Goal: Information Seeking & Learning: Check status

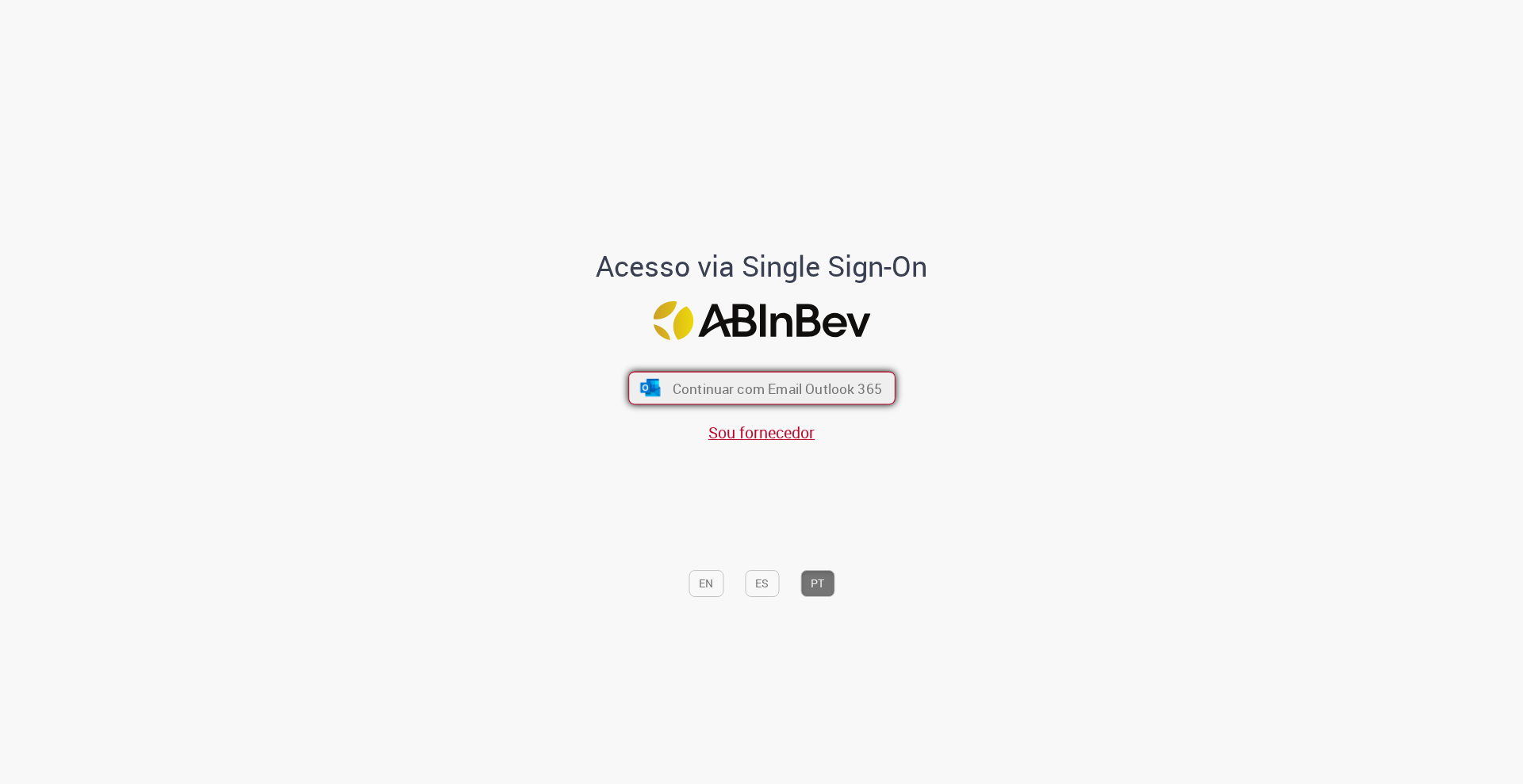
click at [696, 392] on span "Continuar com Email Outlook 365" at bounding box center [775, 388] width 209 height 18
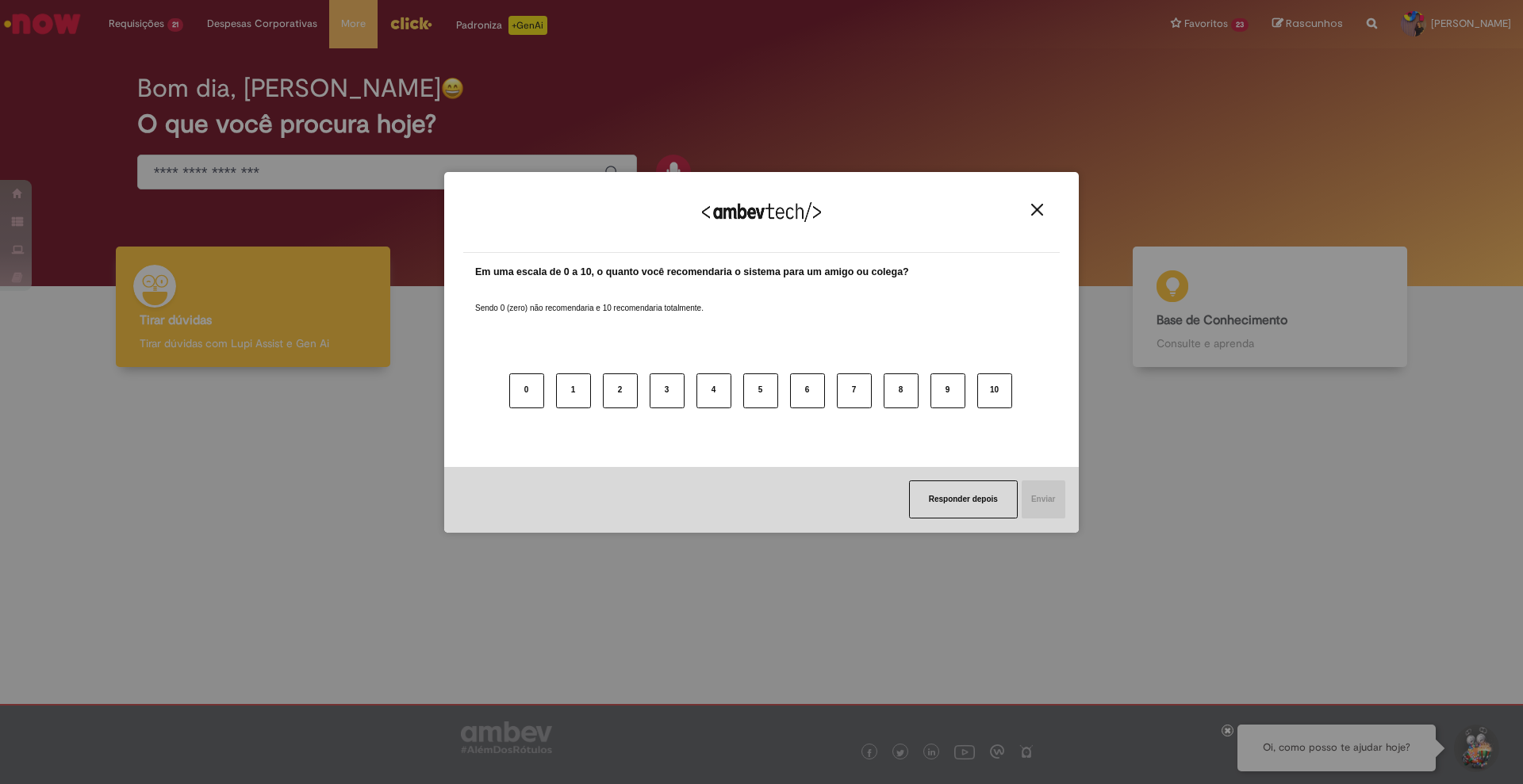
click at [454, 86] on div "Agradecemos seu feedback! Em uma escala de 0 a 10, o quanto você recomendaria o…" at bounding box center [761, 353] width 635 height 756
click at [941, 493] on button "Responder depois" at bounding box center [963, 500] width 109 height 38
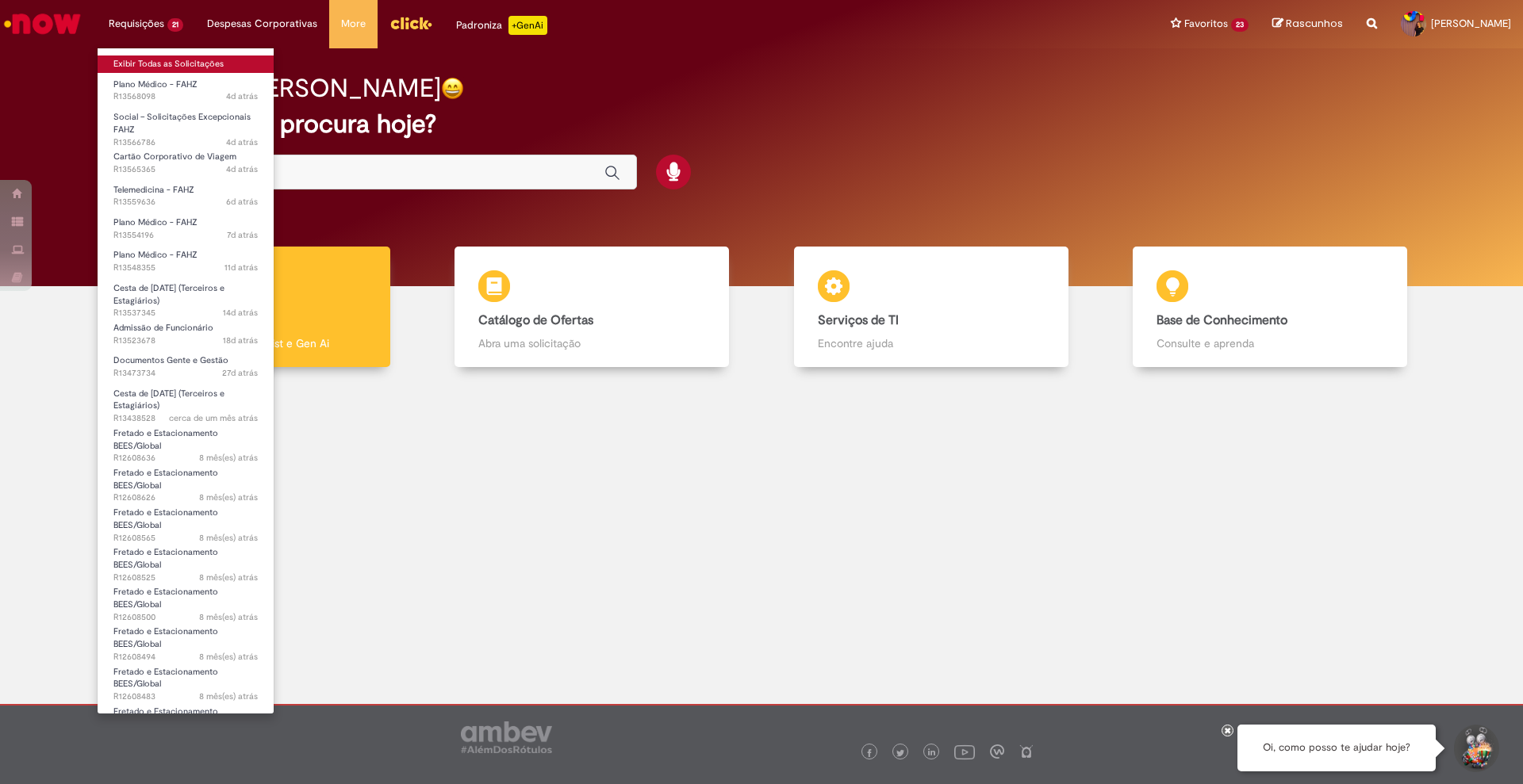
click at [202, 57] on link "Exibir Todas as Solicitações" at bounding box center [186, 64] width 176 height 17
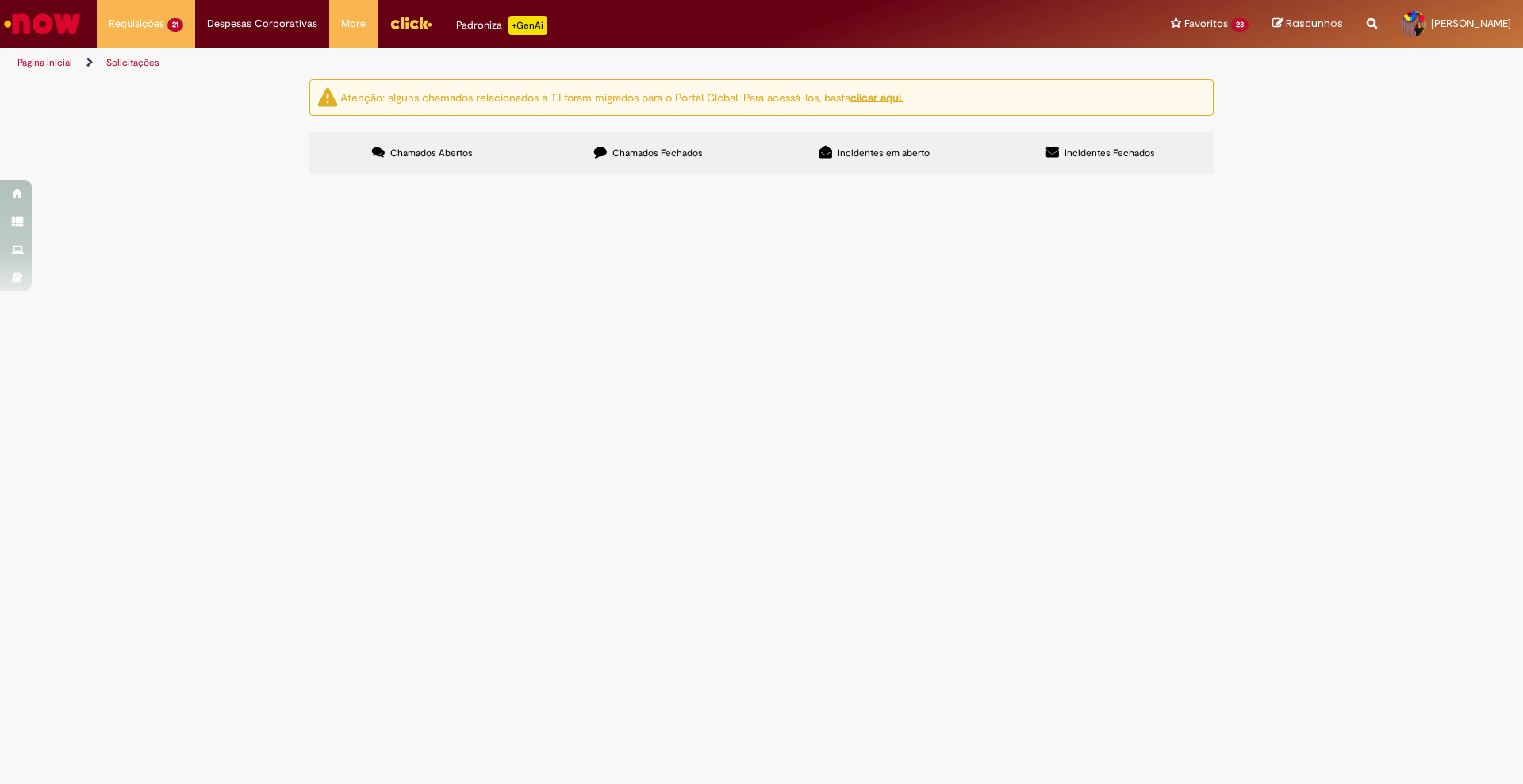
click at [0, 0] on div "Número" at bounding box center [0, 0] width 0 height 0
click at [0, 0] on span "Cesta de [DATE] (Terceiros e Estagiários)" at bounding box center [0, 0] width 0 height 0
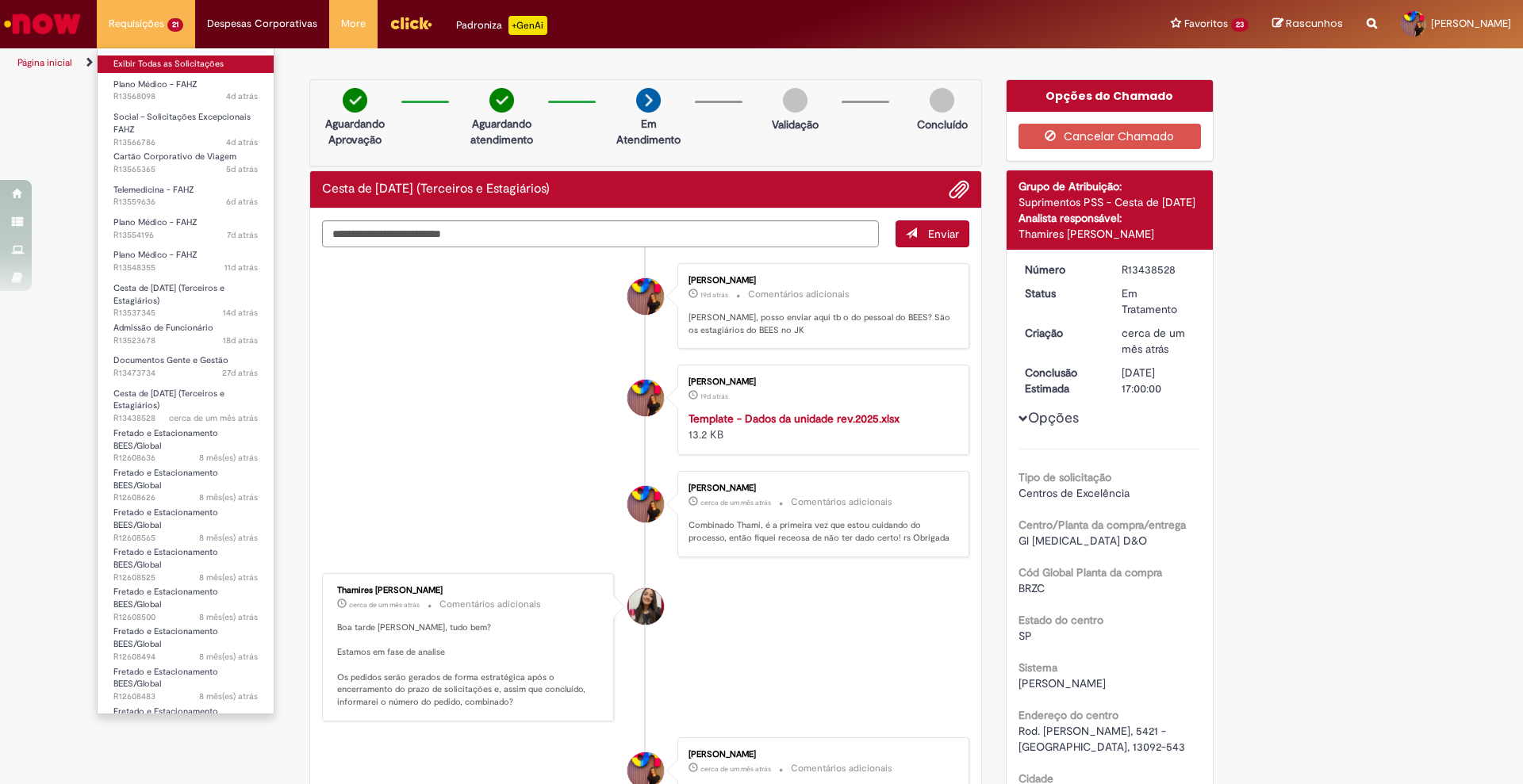
click at [180, 56] on link "Exibir Todas as Solicitações" at bounding box center [186, 64] width 176 height 17
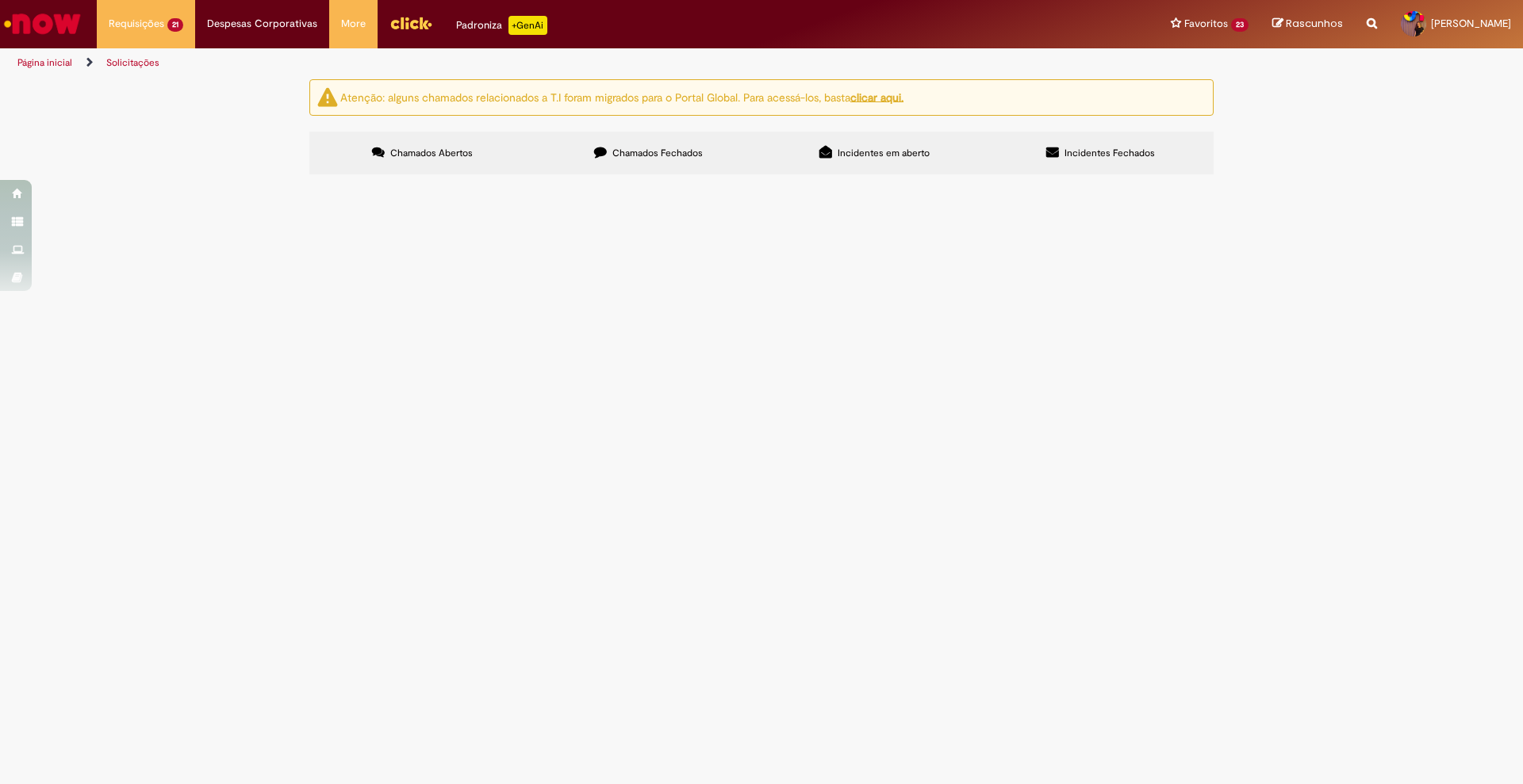
click at [0, 0] on span "Documentos Gente e Gestão" at bounding box center [0, 0] width 0 height 0
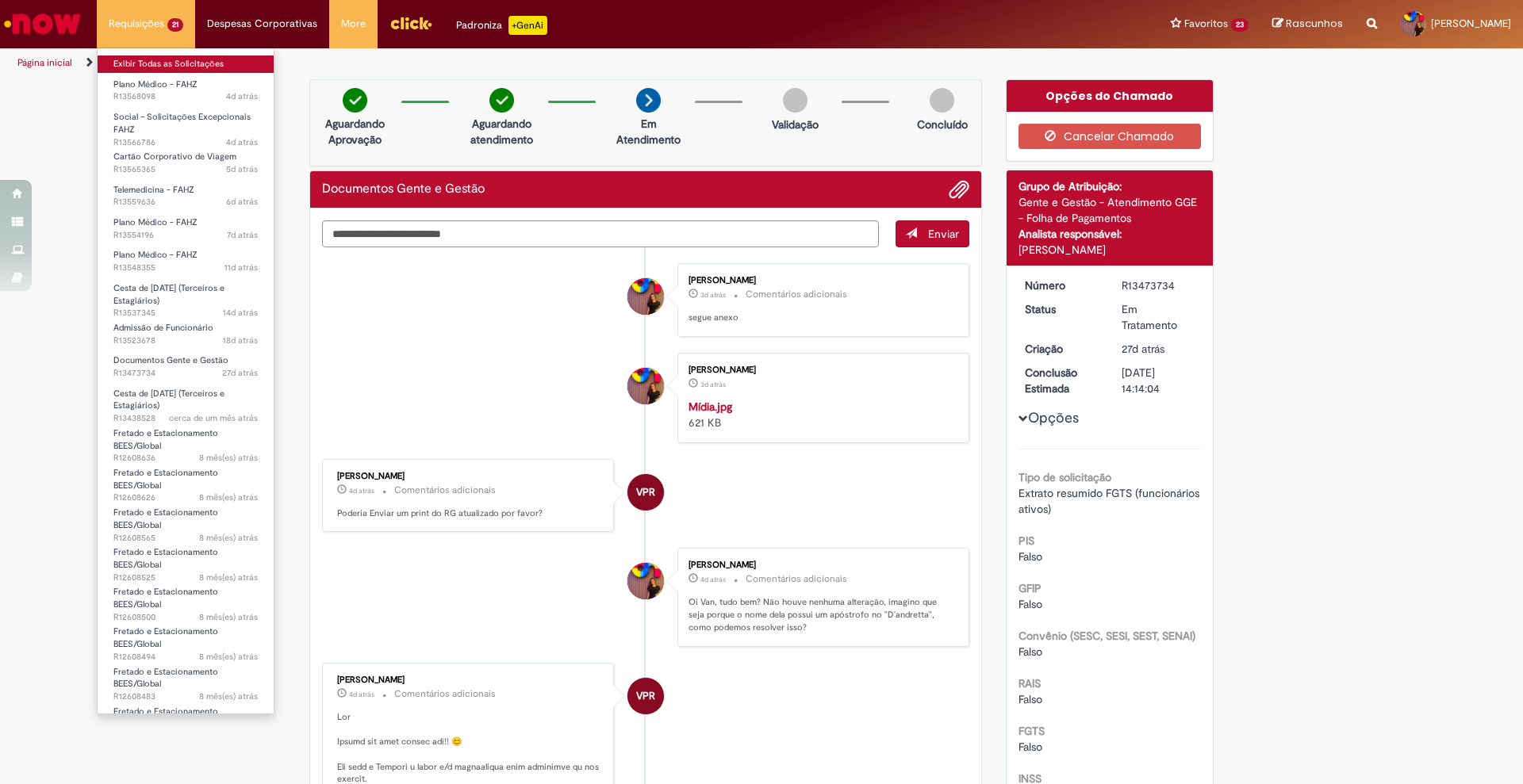
click at [171, 60] on link "Exibir Todas as Solicitações" at bounding box center [186, 64] width 176 height 17
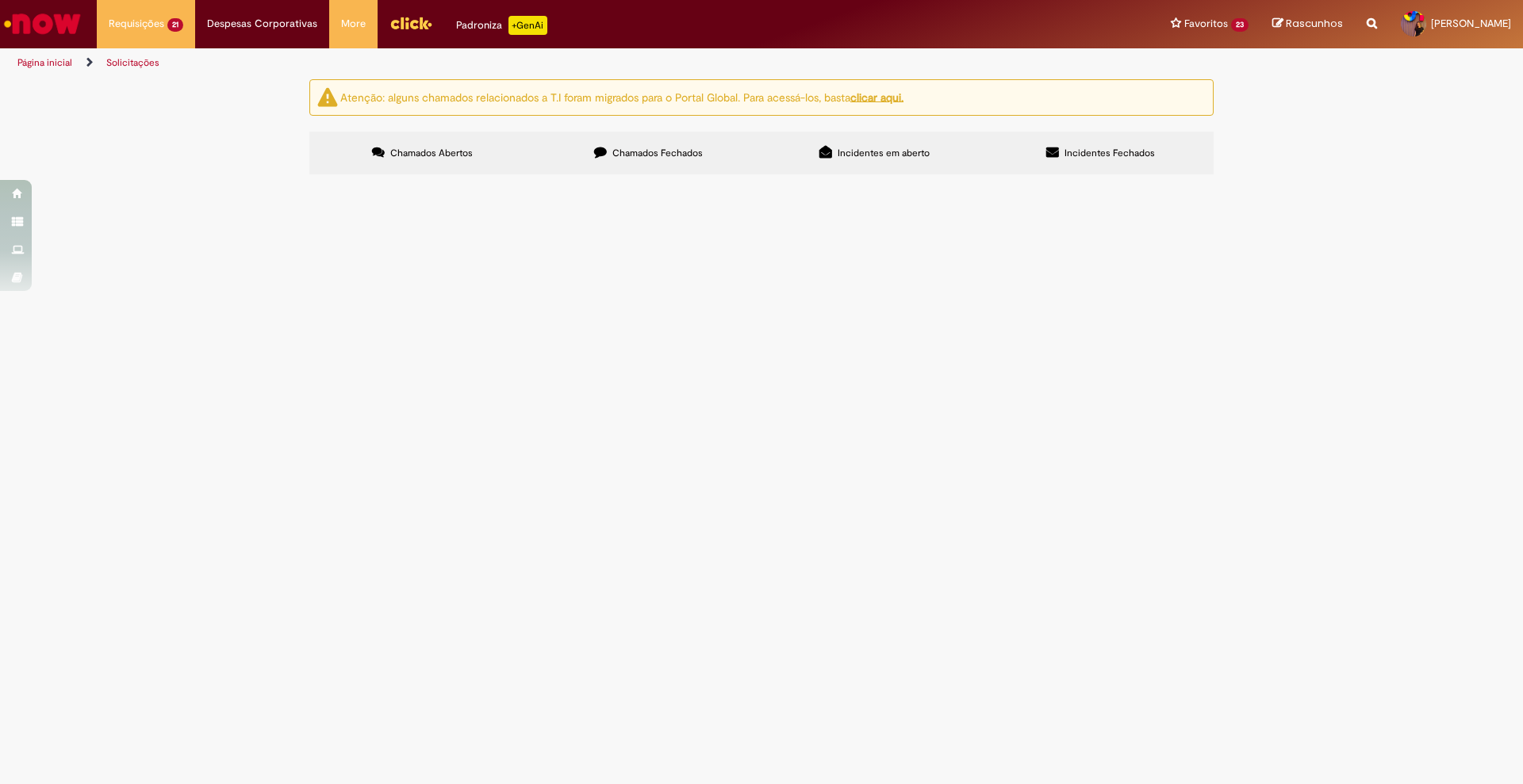
click at [0, 0] on span "Olá, o contrato da [PERSON_NAME] veio como híbrido e ele é home office, podem a…" at bounding box center [0, 0] width 0 height 0
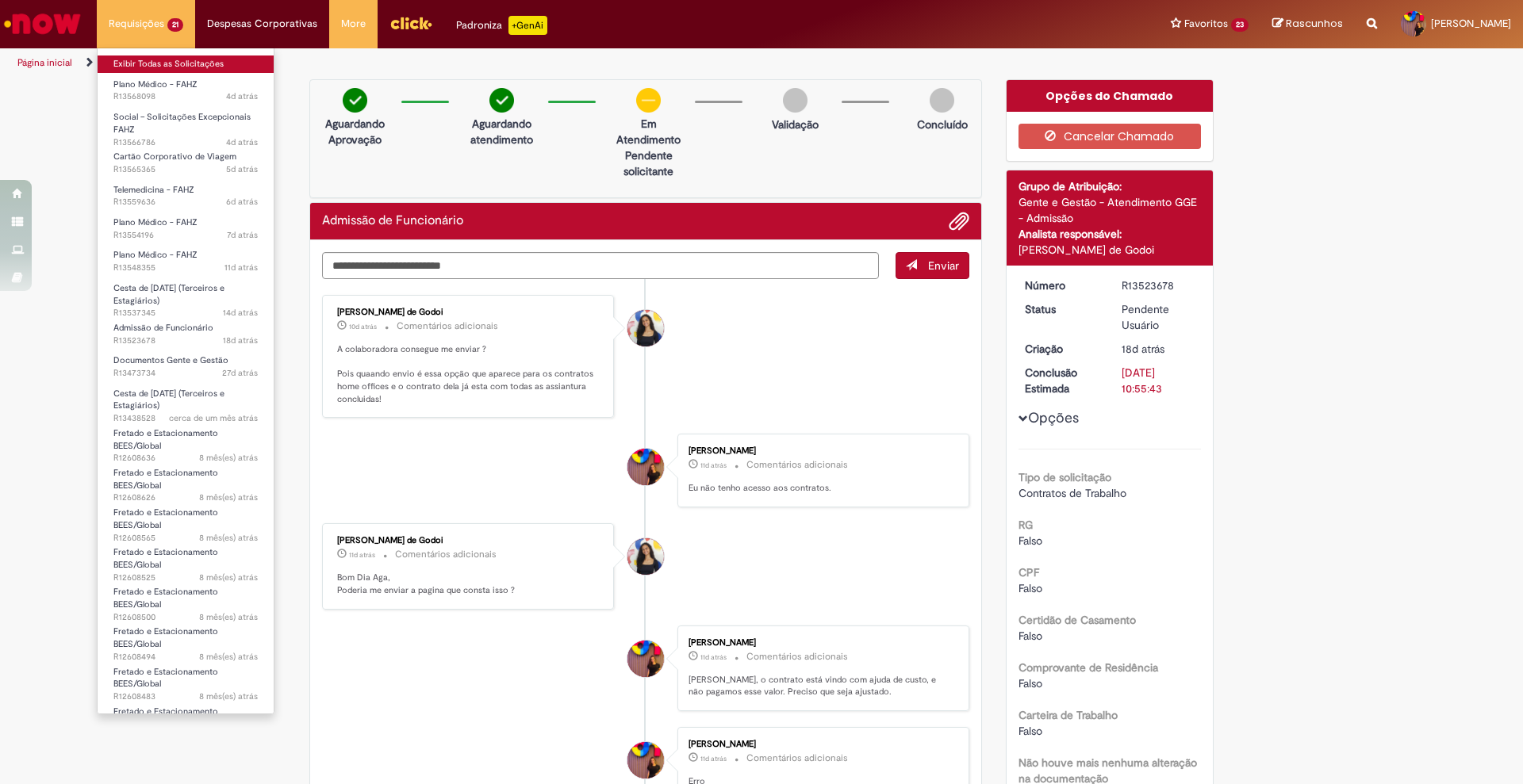
click at [165, 62] on link "Exibir Todas as Solicitações" at bounding box center [186, 64] width 176 height 17
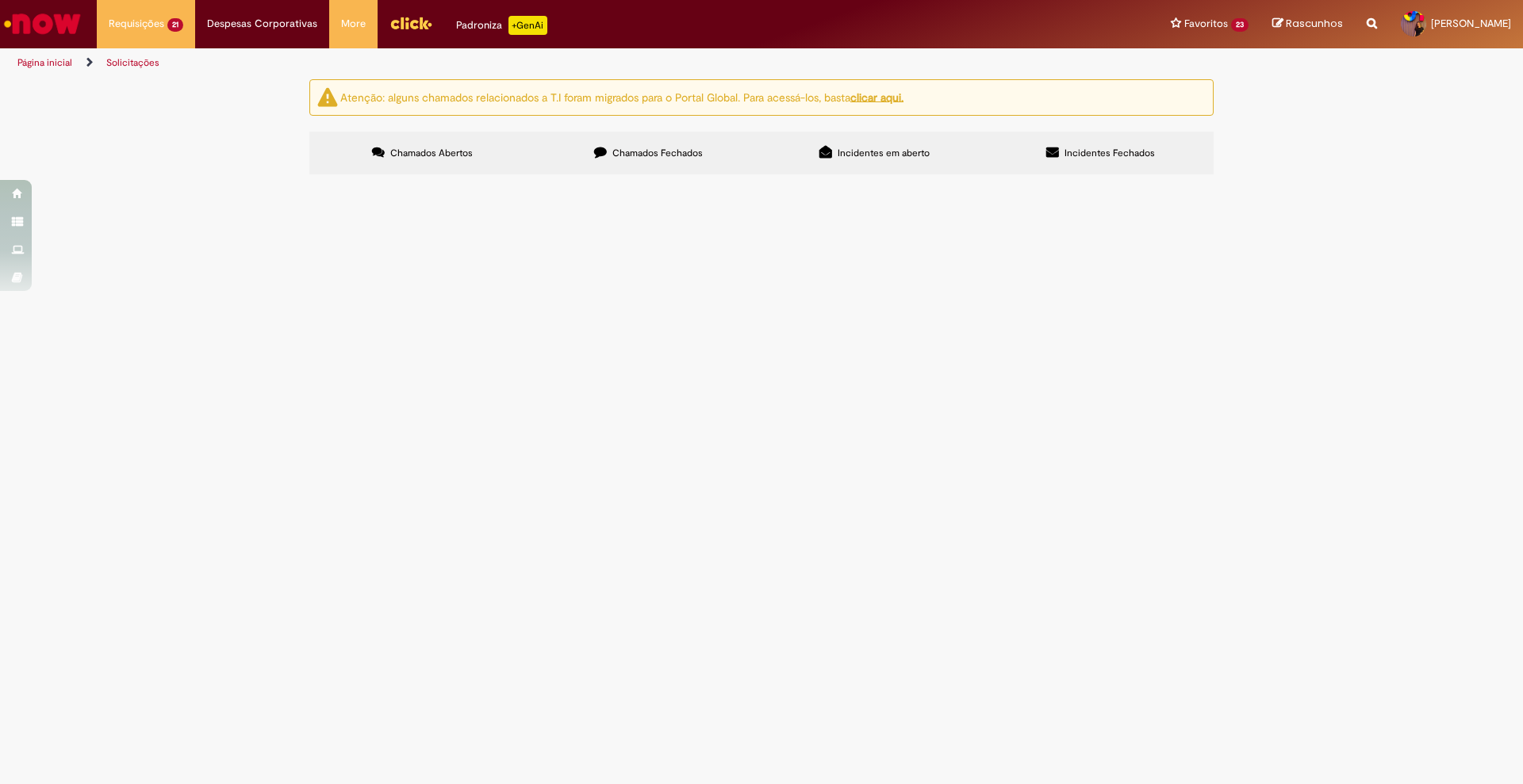
click at [0, 0] on span "Segue base BEES e Global de terceiros" at bounding box center [0, 0] width 0 height 0
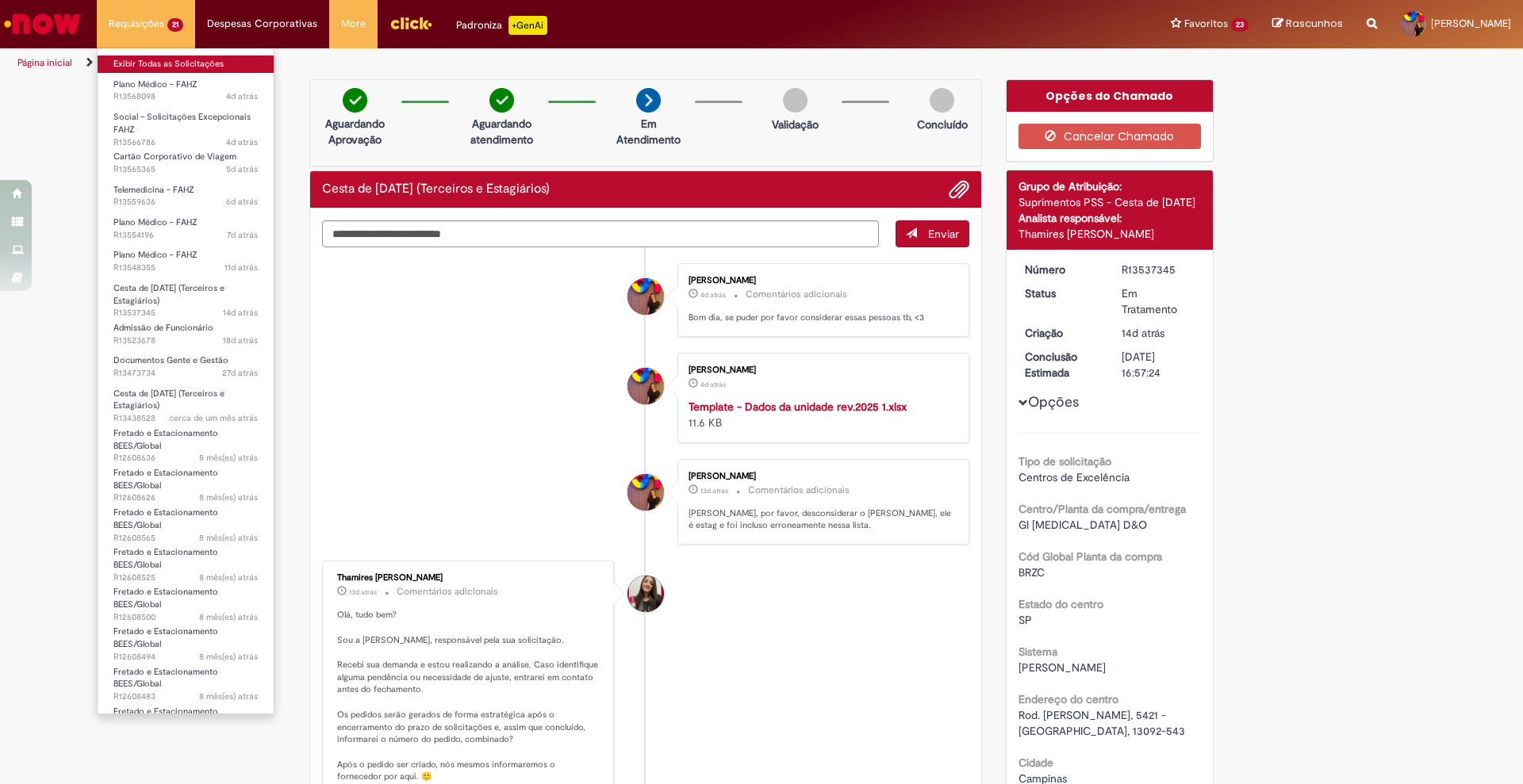
click at [186, 58] on link "Exibir Todas as Solicitações" at bounding box center [186, 64] width 176 height 17
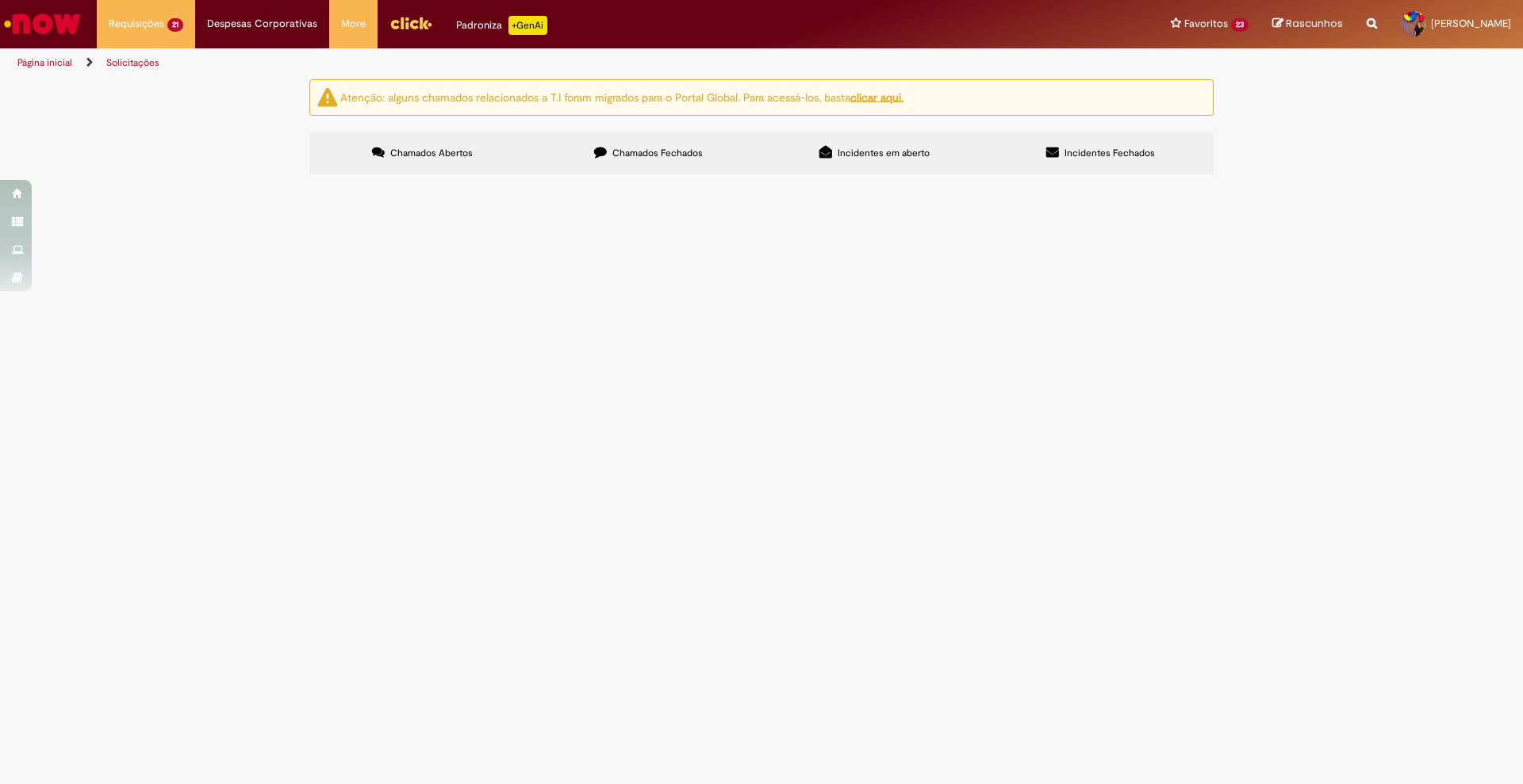
click at [0, 0] on span "Plano Médico - FAHZ" at bounding box center [0, 0] width 0 height 0
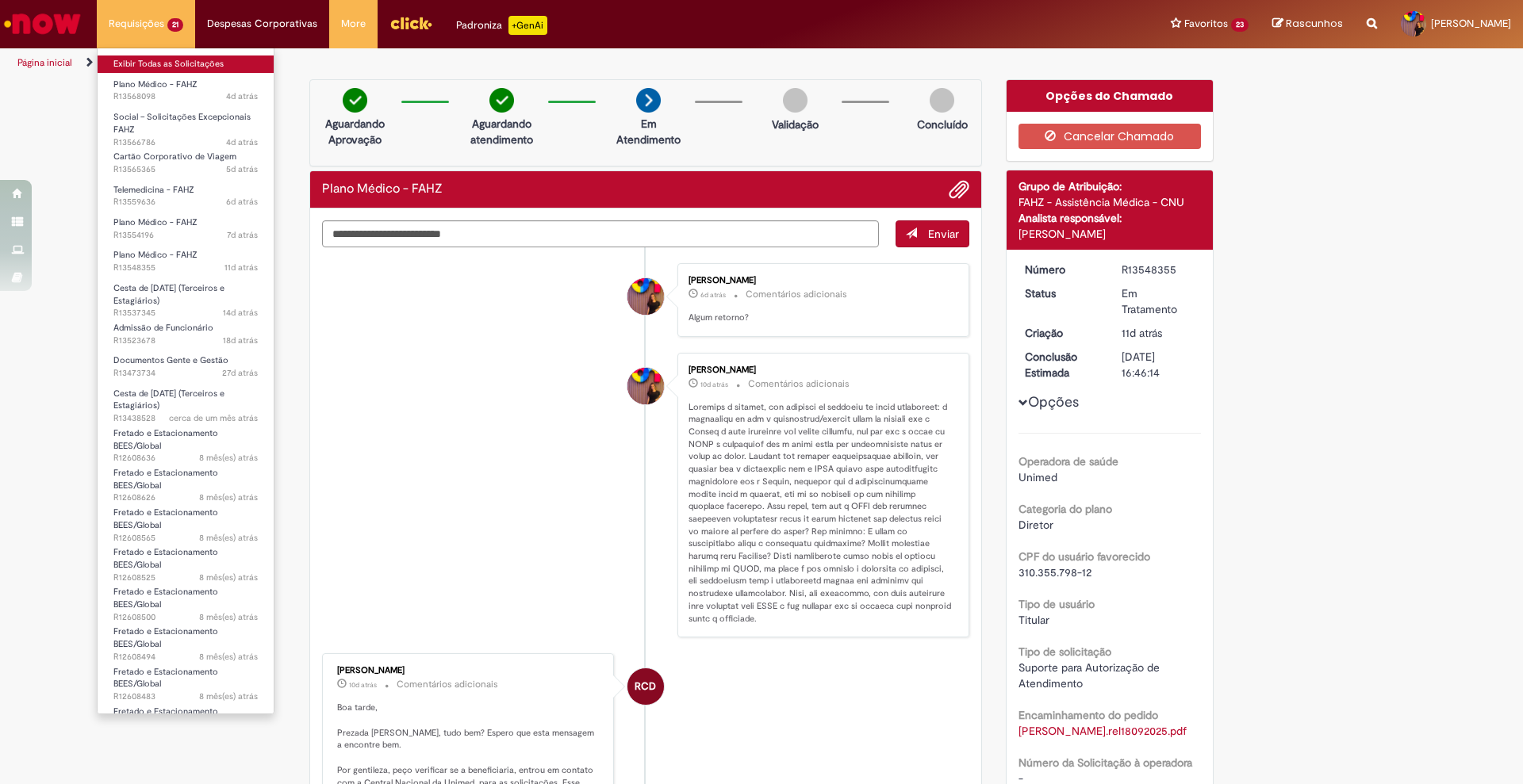
click at [168, 58] on link "Exibir Todas as Solicitações" at bounding box center [186, 64] width 176 height 17
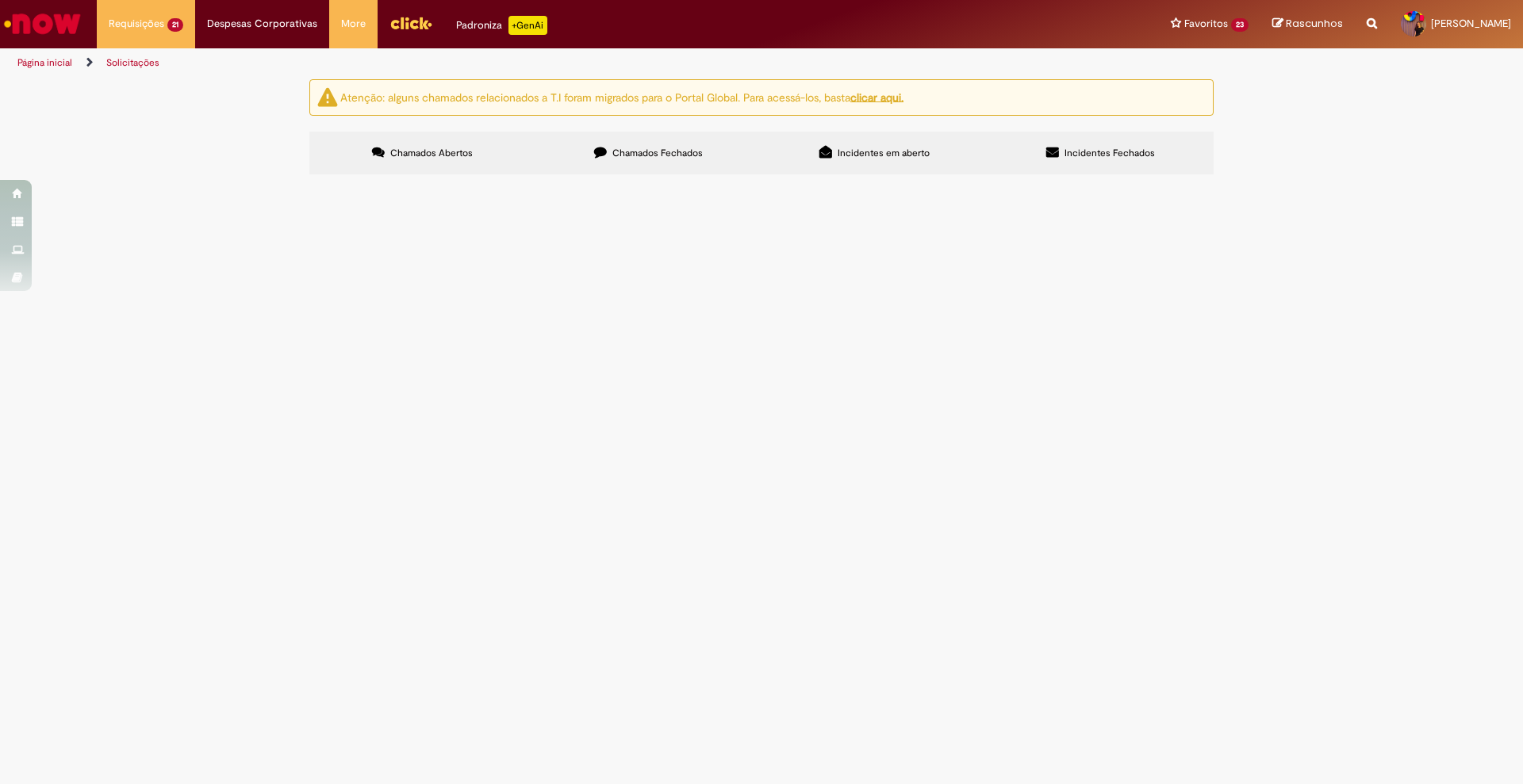
click at [0, 0] on span "Plano Médico - FAHZ" at bounding box center [0, 0] width 0 height 0
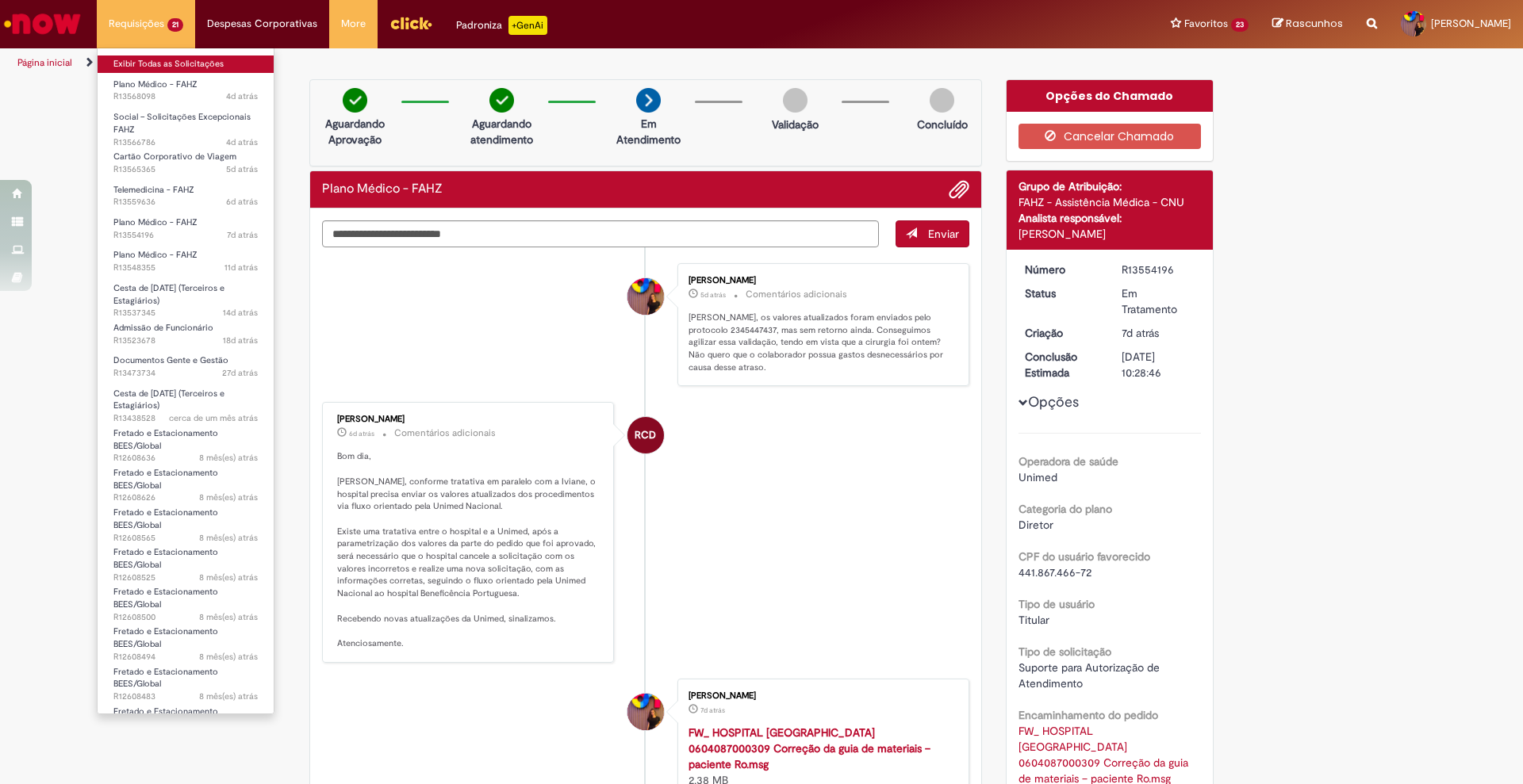
click at [174, 66] on link "Exibir Todas as Solicitações" at bounding box center [186, 64] width 176 height 17
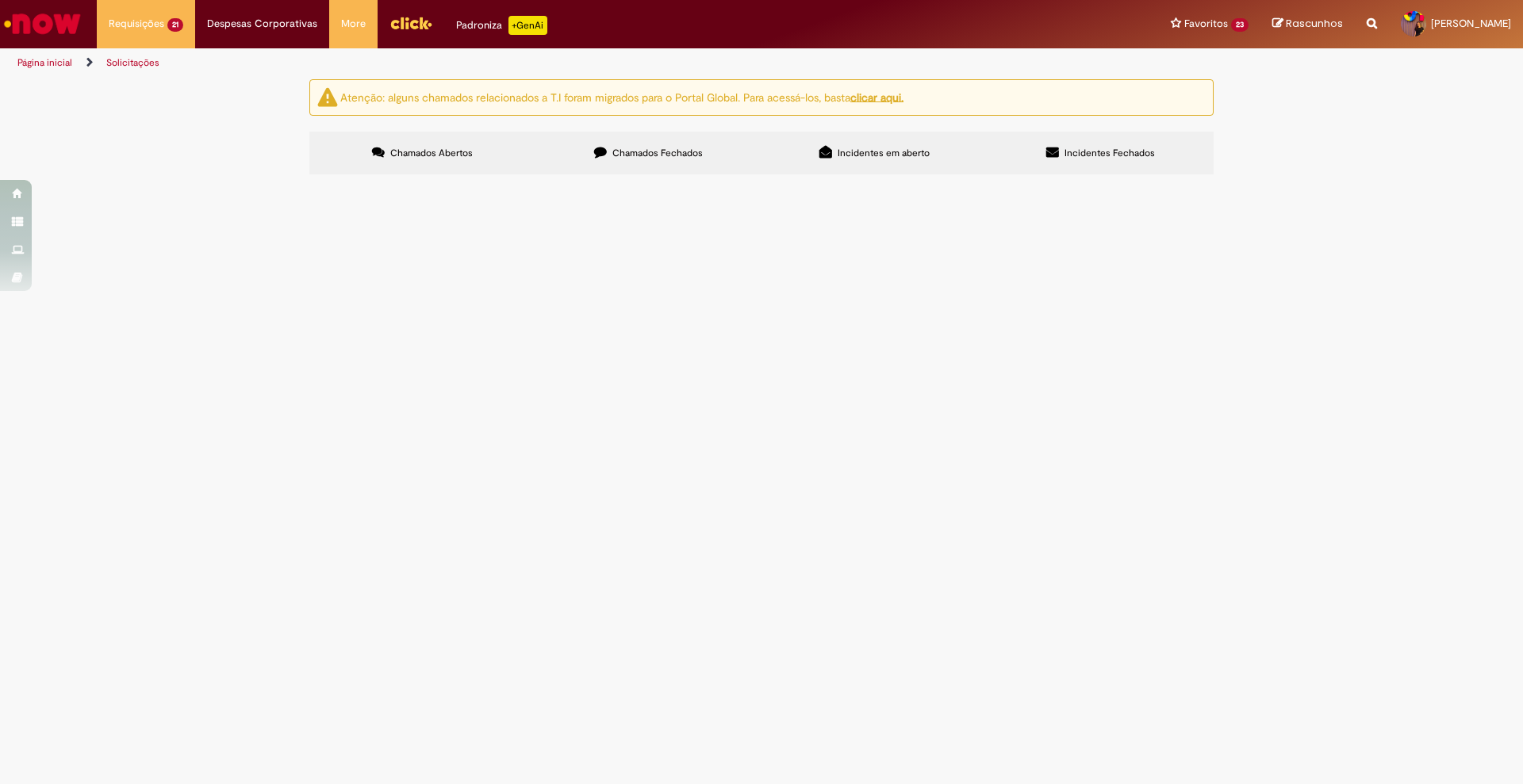
click at [0, 0] on span "Telemedicina - FAHZ" at bounding box center [0, 0] width 0 height 0
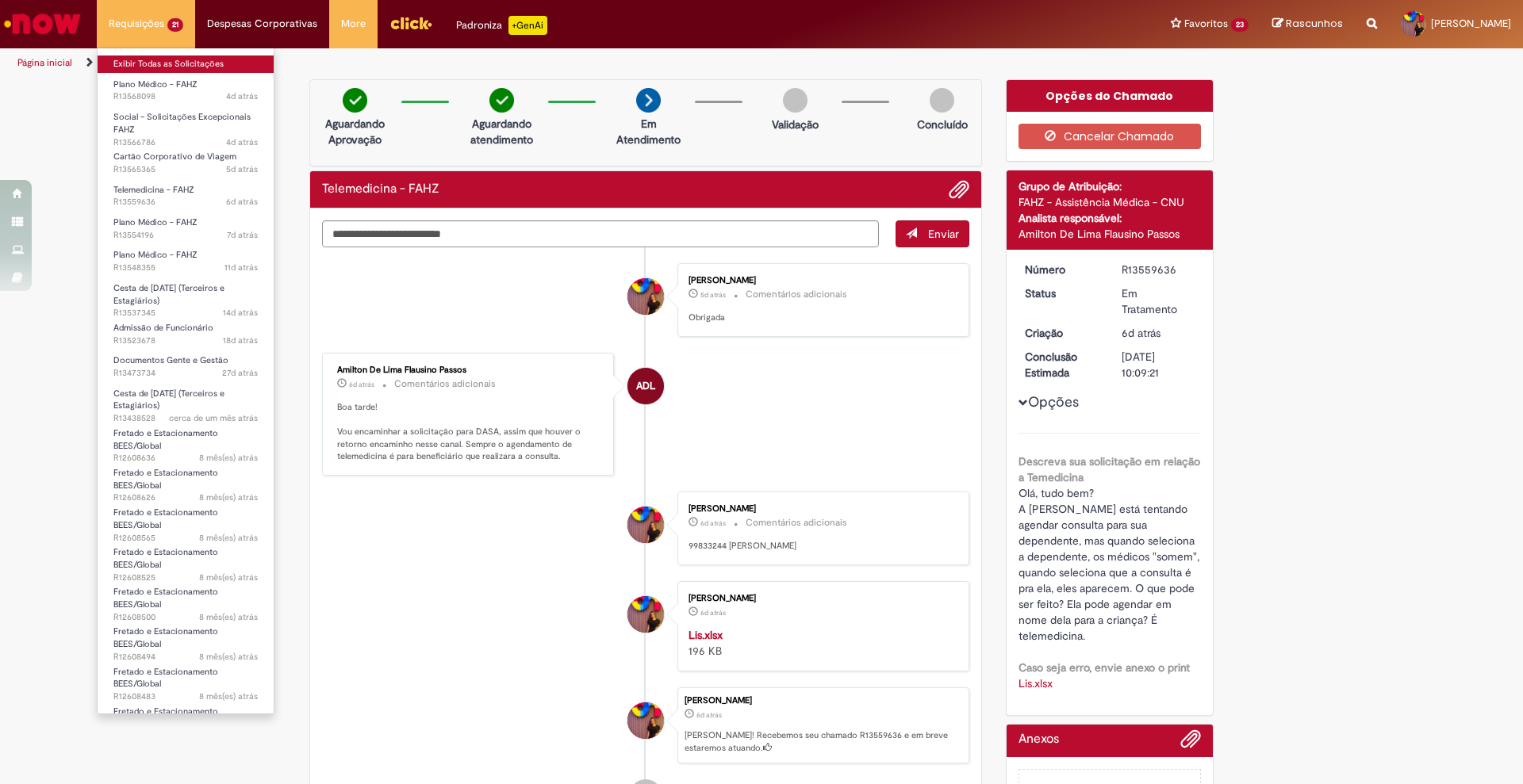
click at [168, 59] on link "Exibir Todas as Solicitações" at bounding box center [186, 64] width 176 height 17
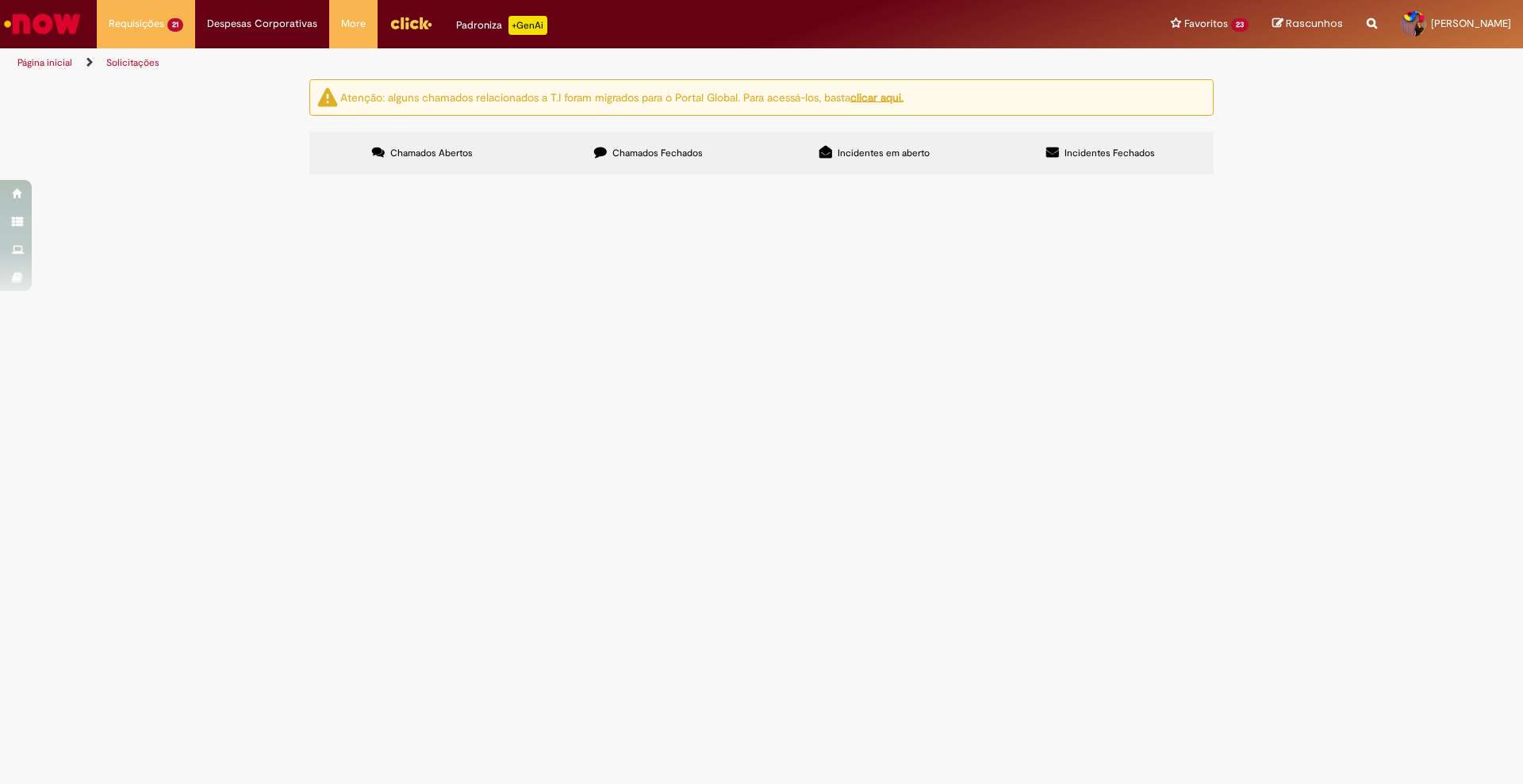
click at [0, 0] on span "Social – Solicitações Excepcionais FAHZ" at bounding box center [0, 0] width 0 height 0
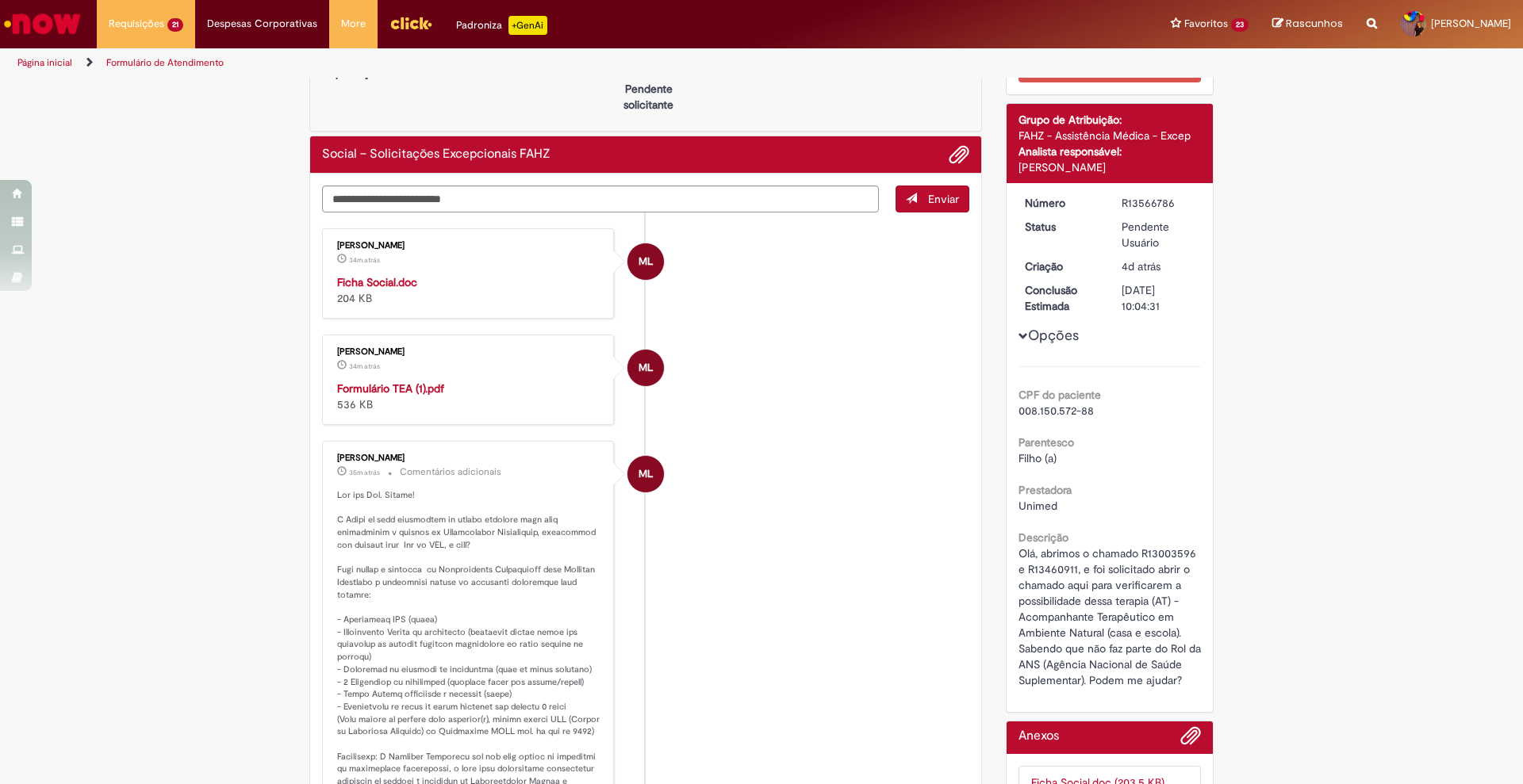
scroll to position [47, 0]
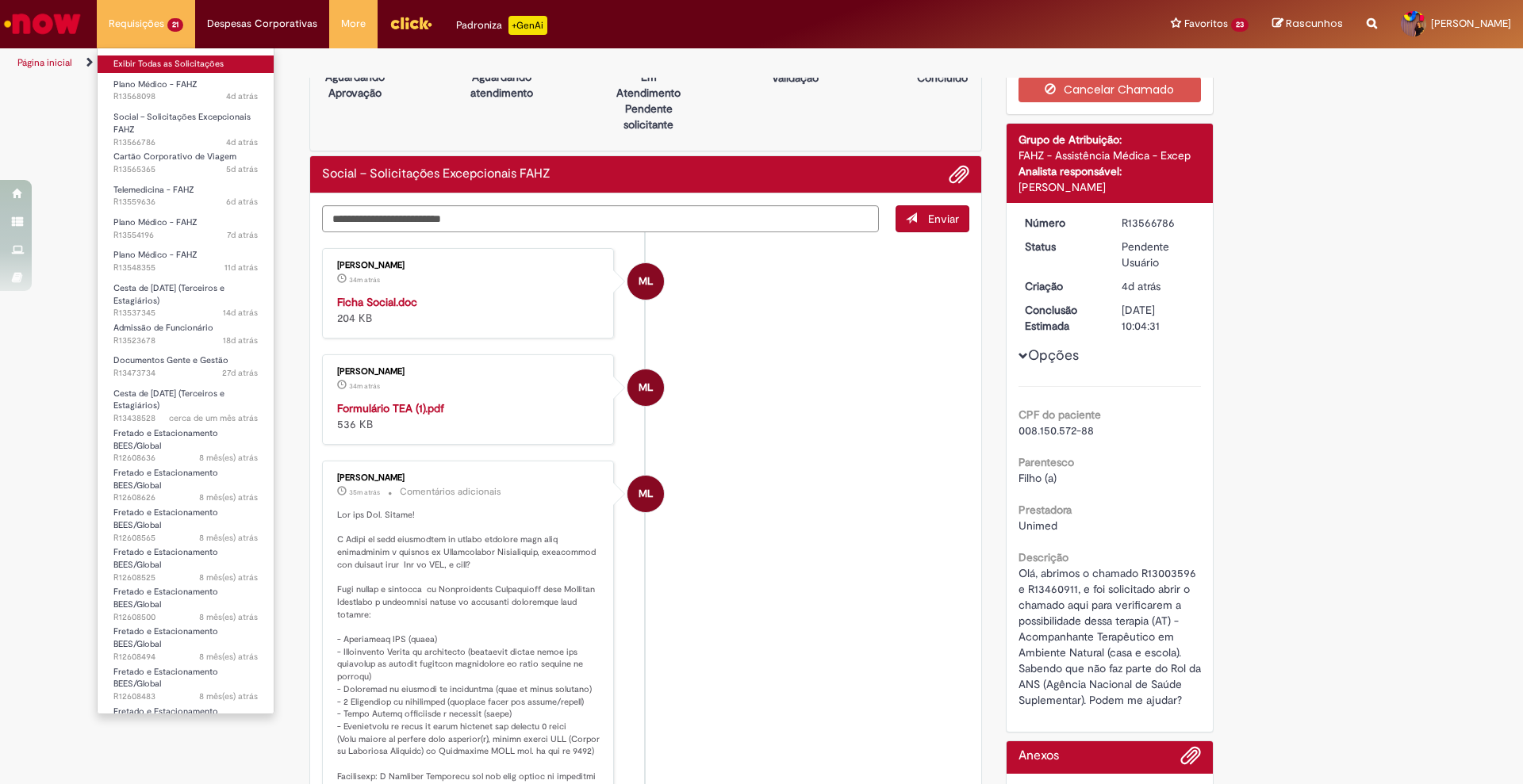
click at [179, 61] on link "Exibir Todas as Solicitações" at bounding box center [186, 64] width 176 height 17
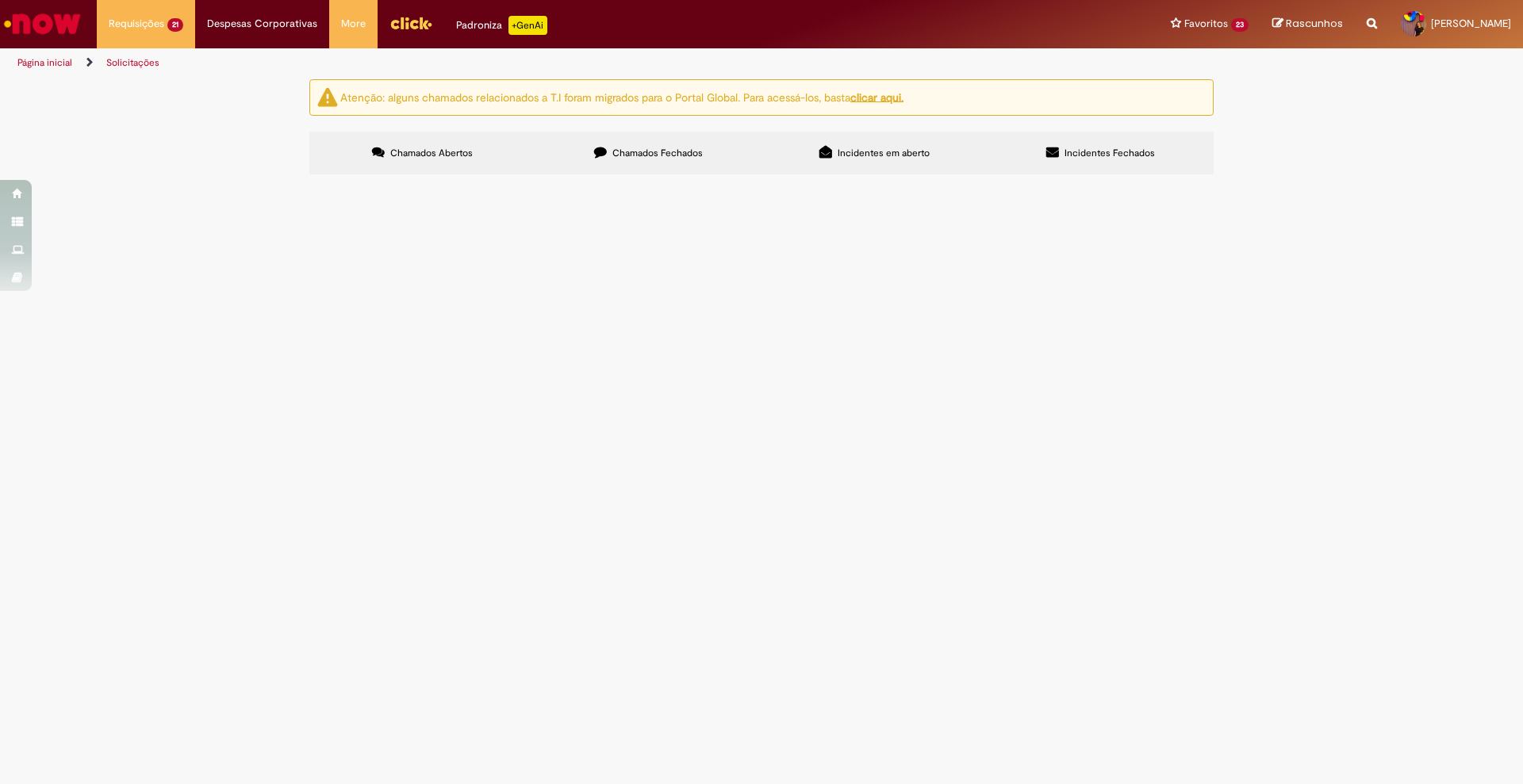
click at [0, 0] on span "Plano Médico - FAHZ" at bounding box center [0, 0] width 0 height 0
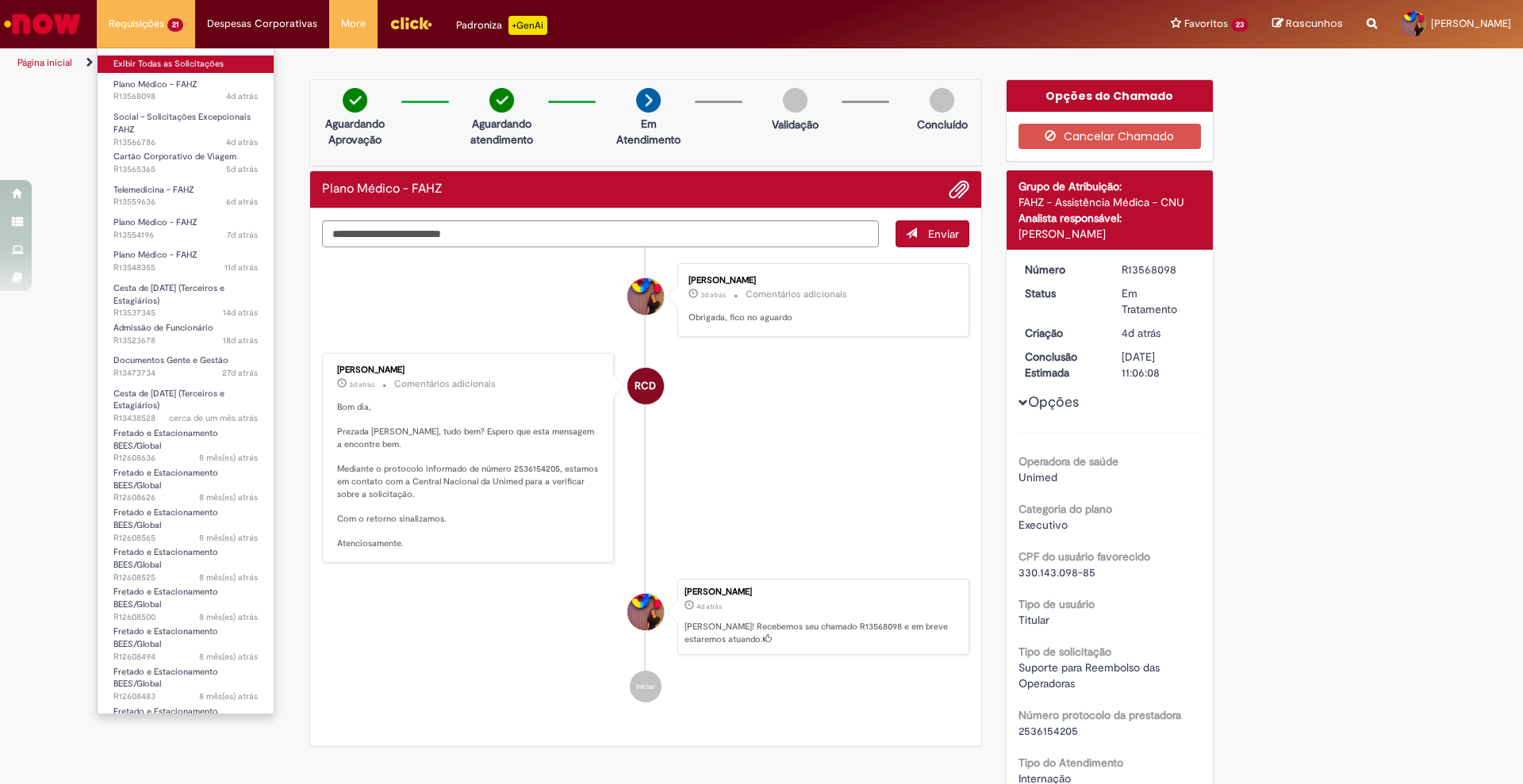
click at [169, 57] on link "Exibir Todas as Solicitações" at bounding box center [186, 64] width 176 height 17
